Goal: Task Accomplishment & Management: Use online tool/utility

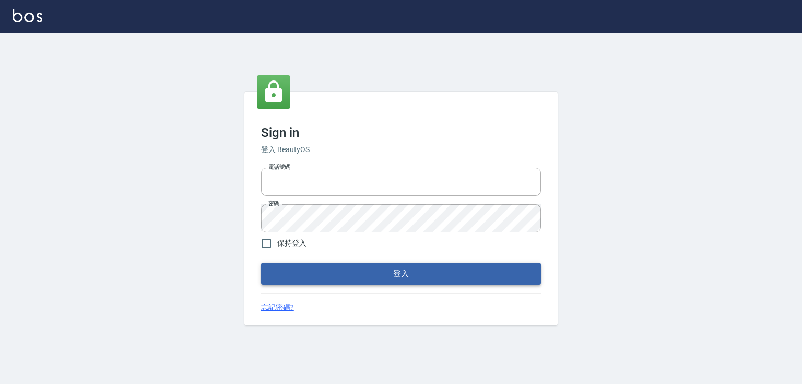
type input "0979268866"
click at [333, 275] on button "登入" at bounding box center [401, 274] width 280 height 22
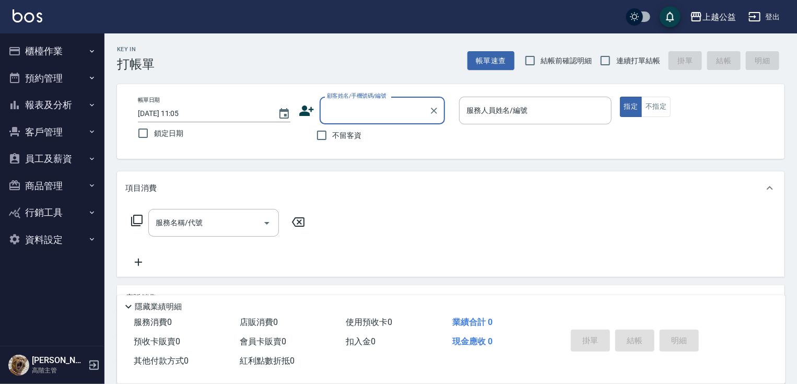
click at [66, 60] on button "櫃檯作業" at bounding box center [52, 51] width 96 height 27
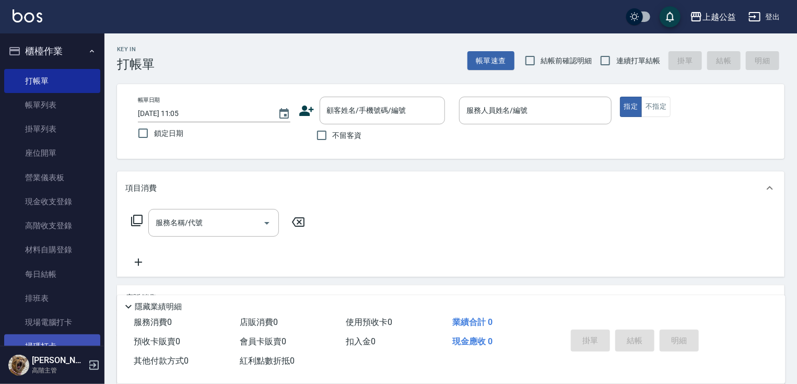
click at [46, 343] on link "掃碼打卡" at bounding box center [52, 346] width 96 height 24
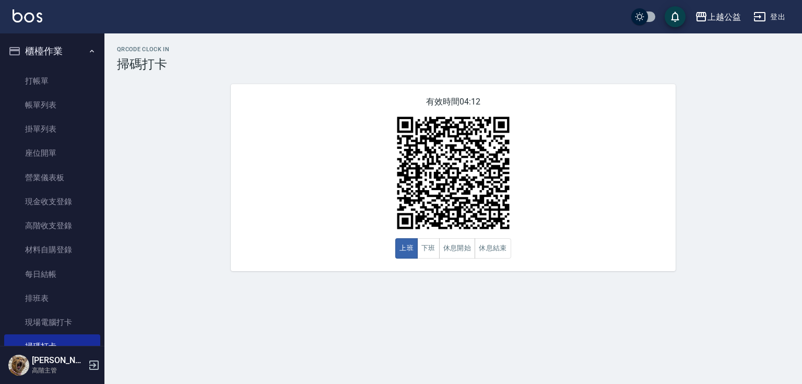
click at [4, 334] on link "掃碼打卡" at bounding box center [52, 346] width 96 height 24
